Goal: Information Seeking & Learning: Learn about a topic

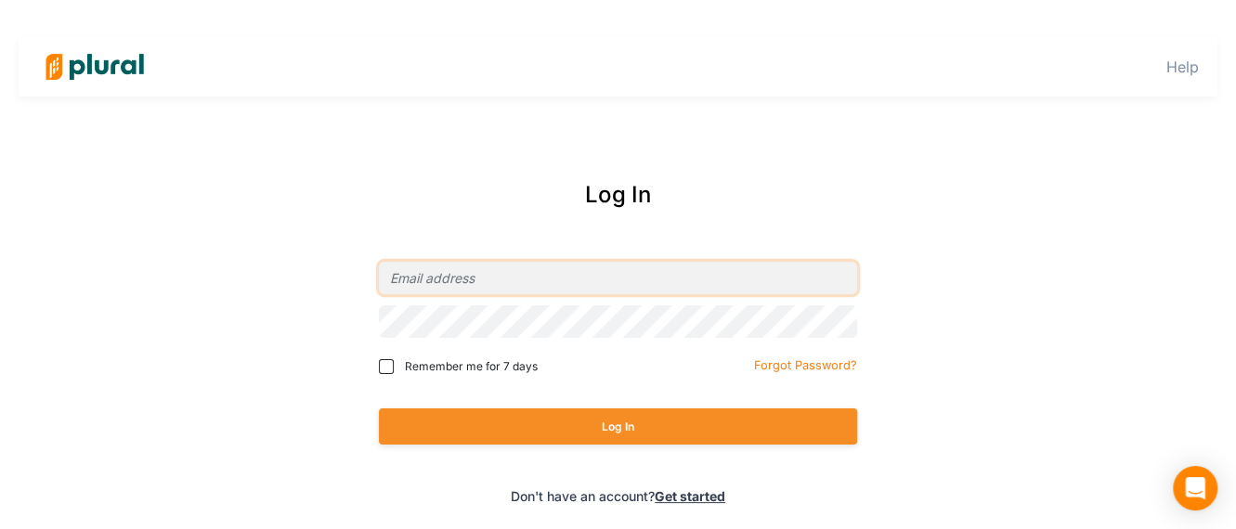
click at [495, 274] on input "email" at bounding box center [618, 278] width 478 height 32
type input "[EMAIL_ADDRESS][DOMAIN_NAME]"
click at [379, 409] on button "Log In" at bounding box center [618, 427] width 478 height 36
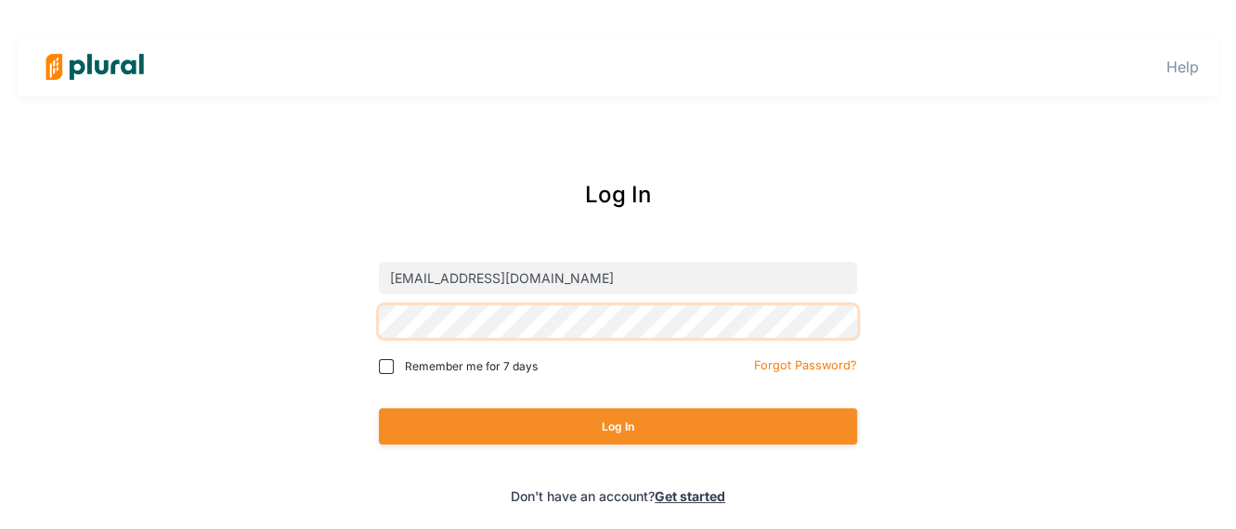
click at [379, 409] on button "Log In" at bounding box center [618, 427] width 478 height 36
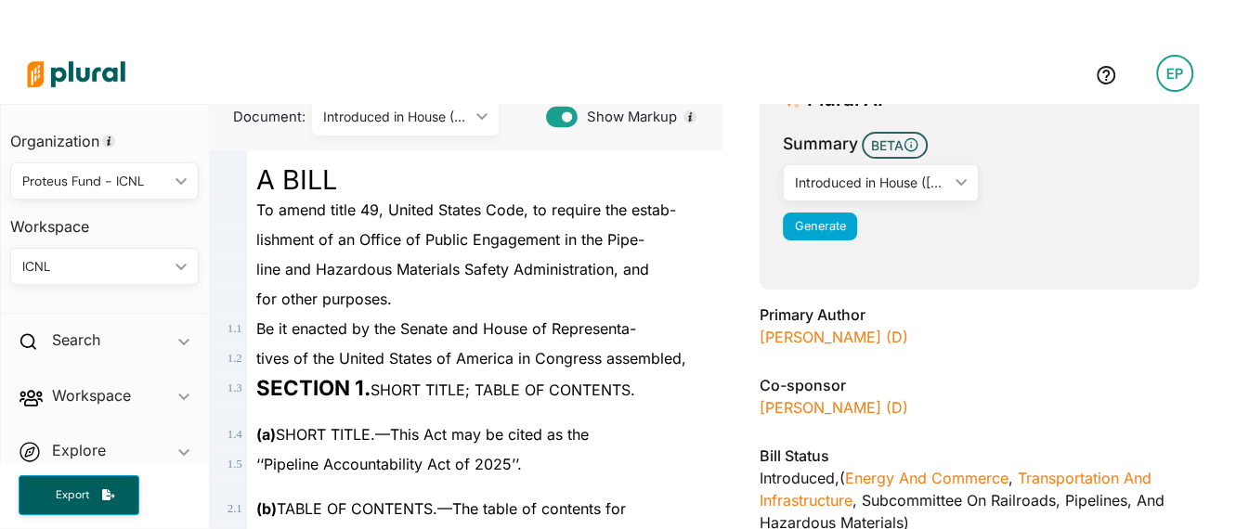
scroll to position [348, 0]
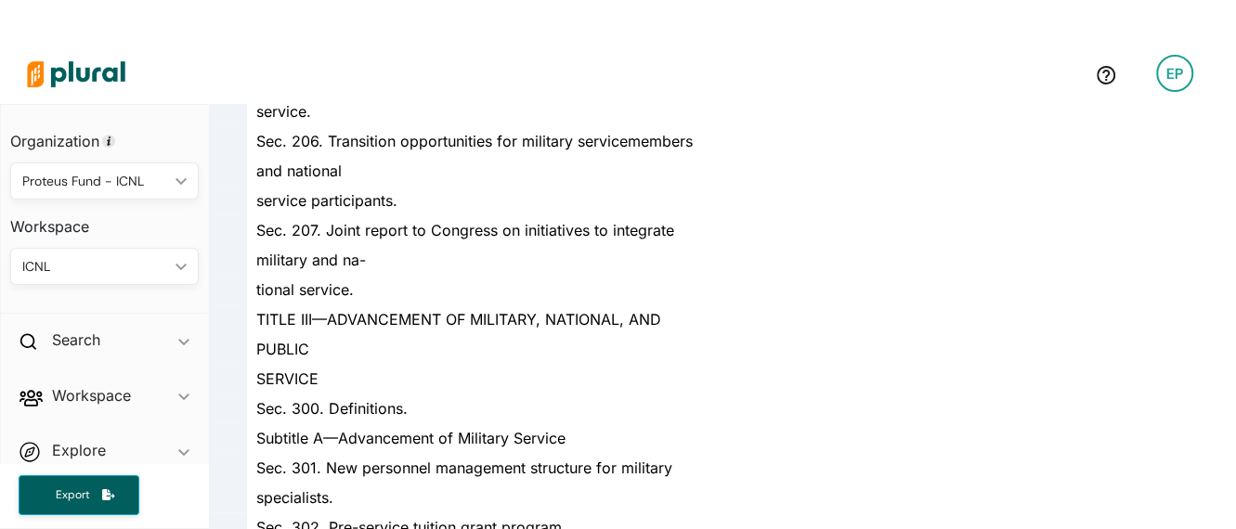
scroll to position [1393, 0]
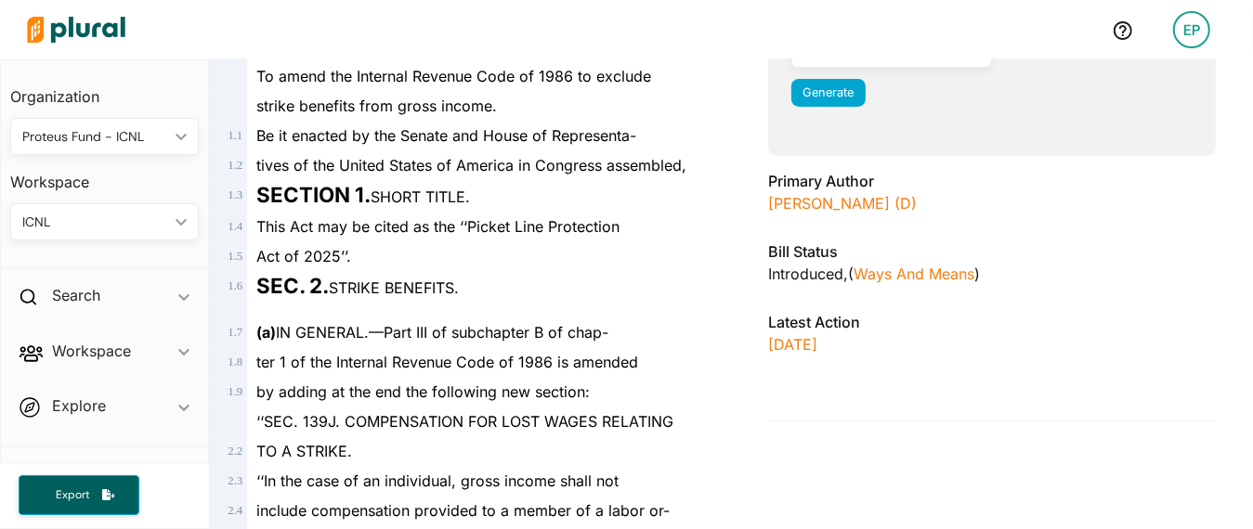
scroll to position [89, 0]
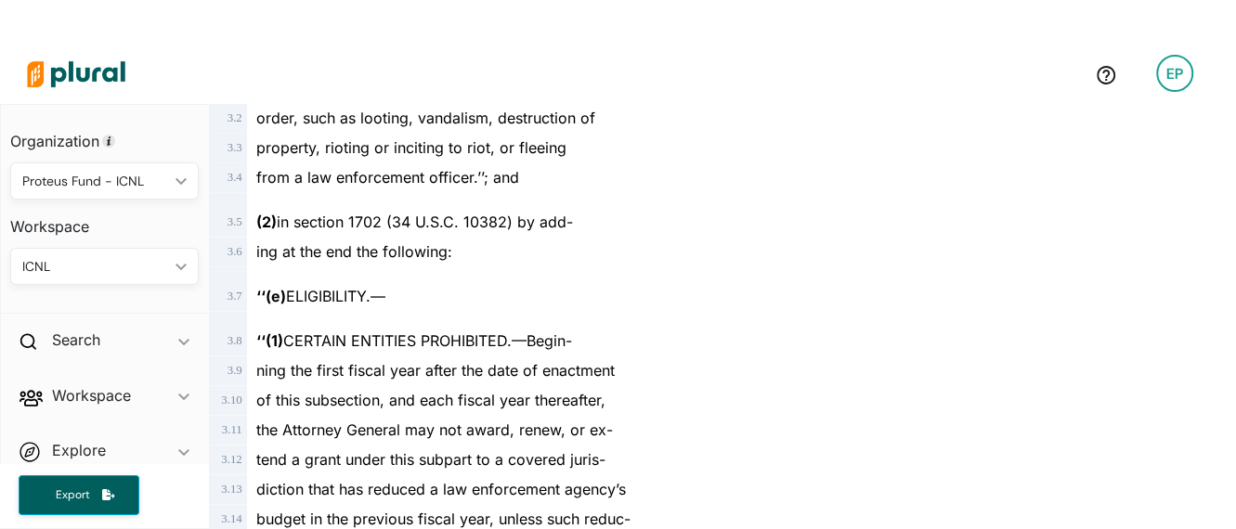
scroll to position [1625, 0]
